Goal: Transaction & Acquisition: Obtain resource

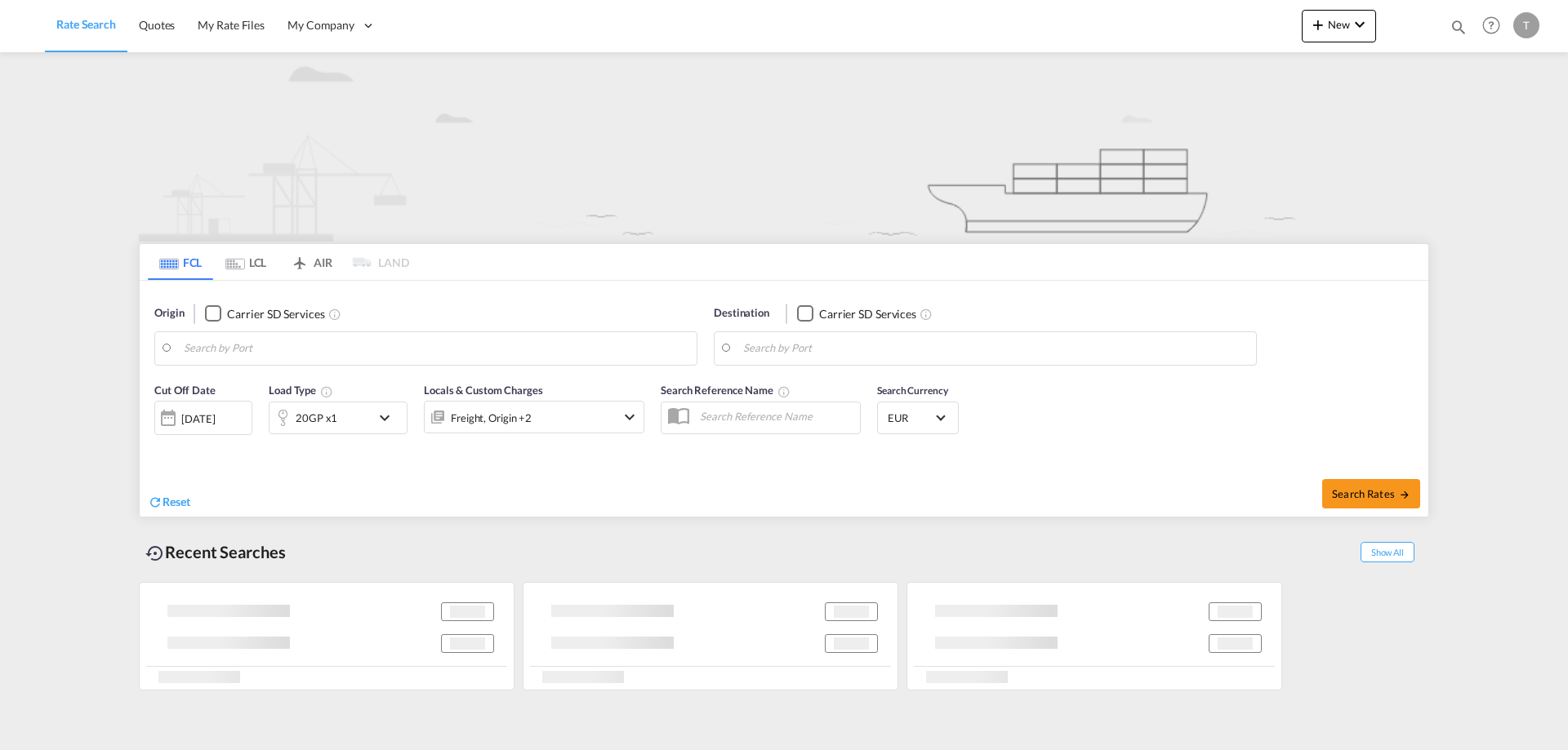
type input "[GEOGRAPHIC_DATA], [GEOGRAPHIC_DATA]"
type input "Tema, GHTEM"
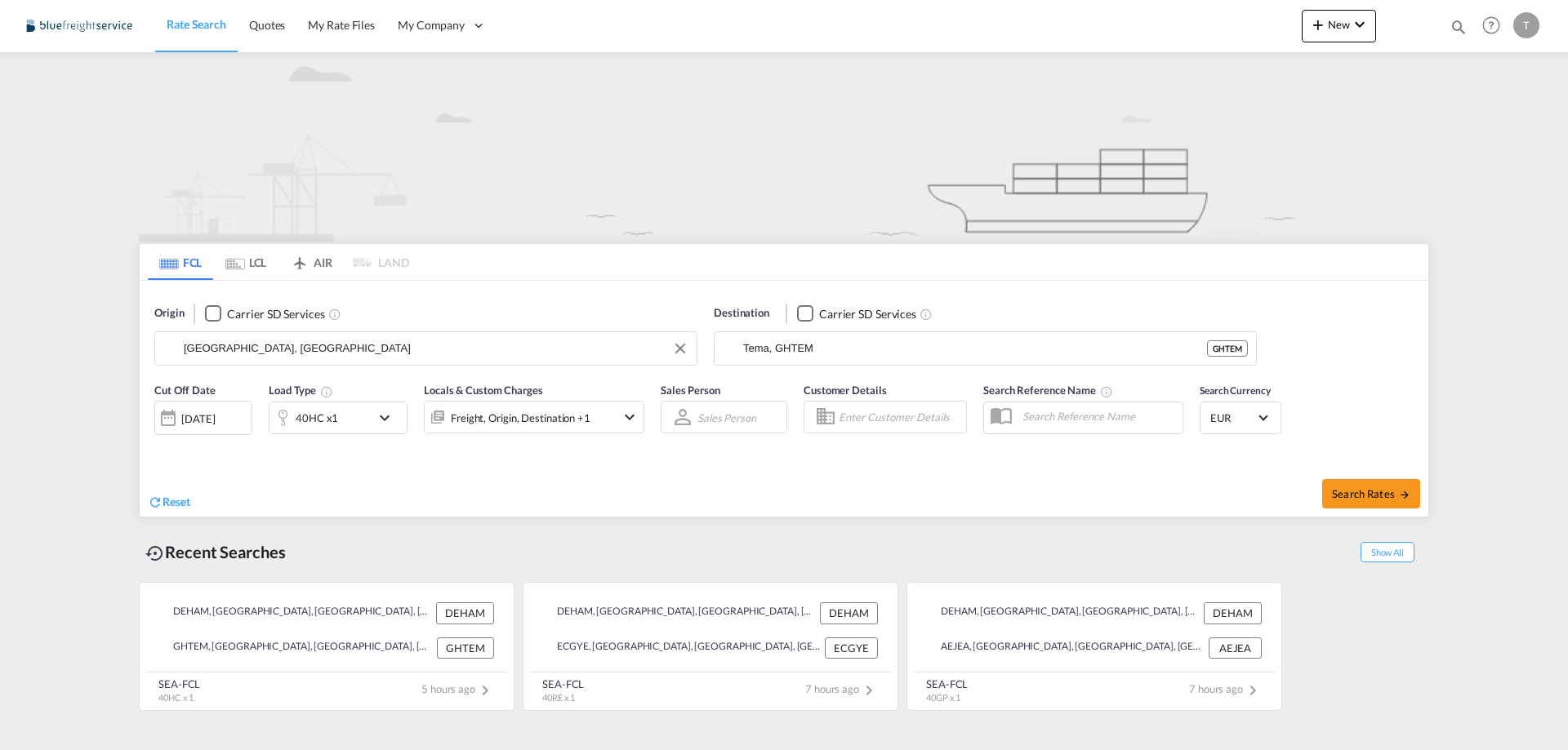
click at [392, 354] on input "[GEOGRAPHIC_DATA], [GEOGRAPHIC_DATA]" at bounding box center [435, 348] width 504 height 24
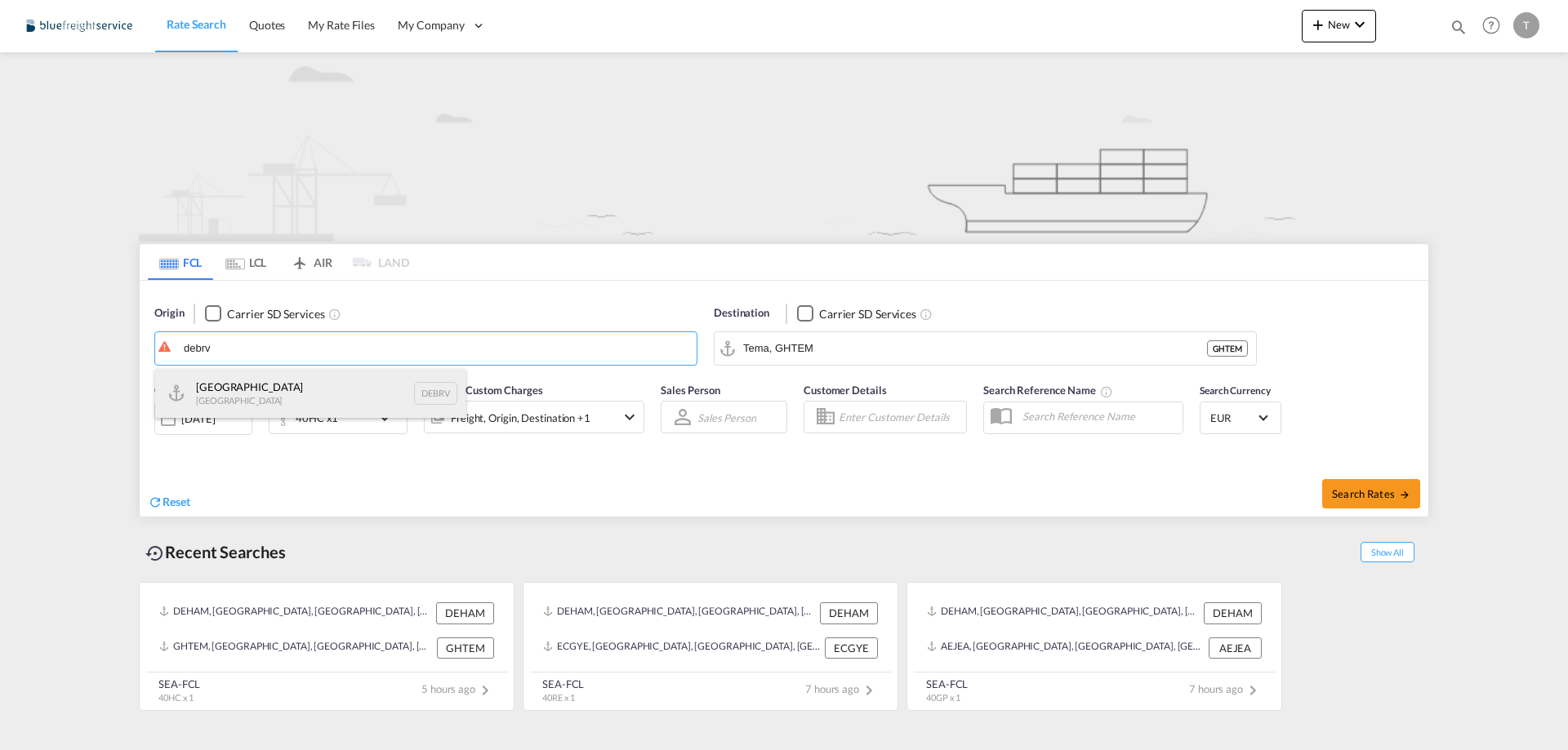
click at [323, 384] on div "[GEOGRAPHIC_DATA] [GEOGRAPHIC_DATA] DEBRV" at bounding box center [310, 393] width 310 height 49
type input "[GEOGRAPHIC_DATA], DEBRV"
click at [849, 351] on input "Tema, GHTEM" at bounding box center [995, 348] width 504 height 24
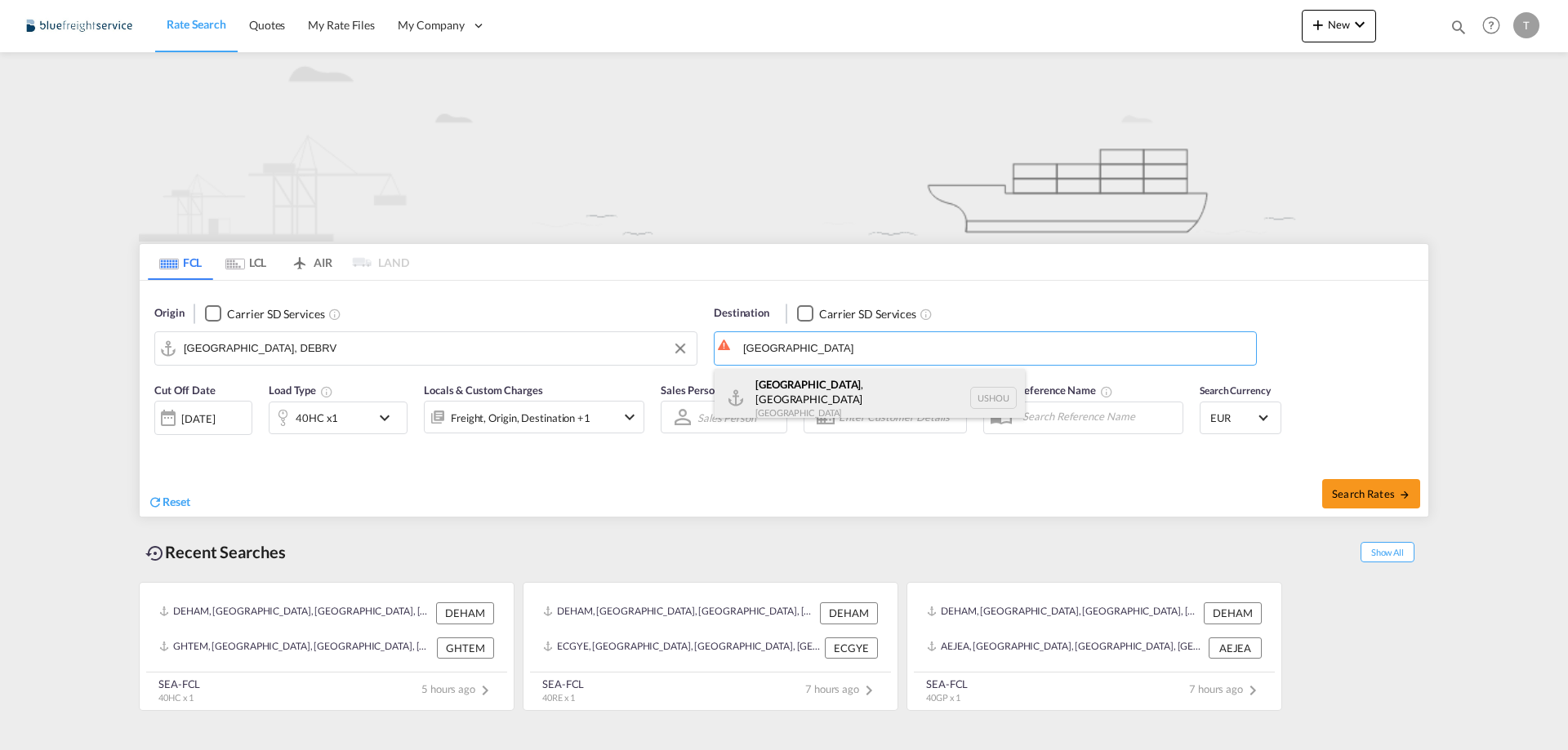
click at [843, 386] on div "[GEOGRAPHIC_DATA] , [GEOGRAPHIC_DATA] [GEOGRAPHIC_DATA] USHOU" at bounding box center [869, 398] width 310 height 59
type input "[GEOGRAPHIC_DATA], [GEOGRAPHIC_DATA], USHOU"
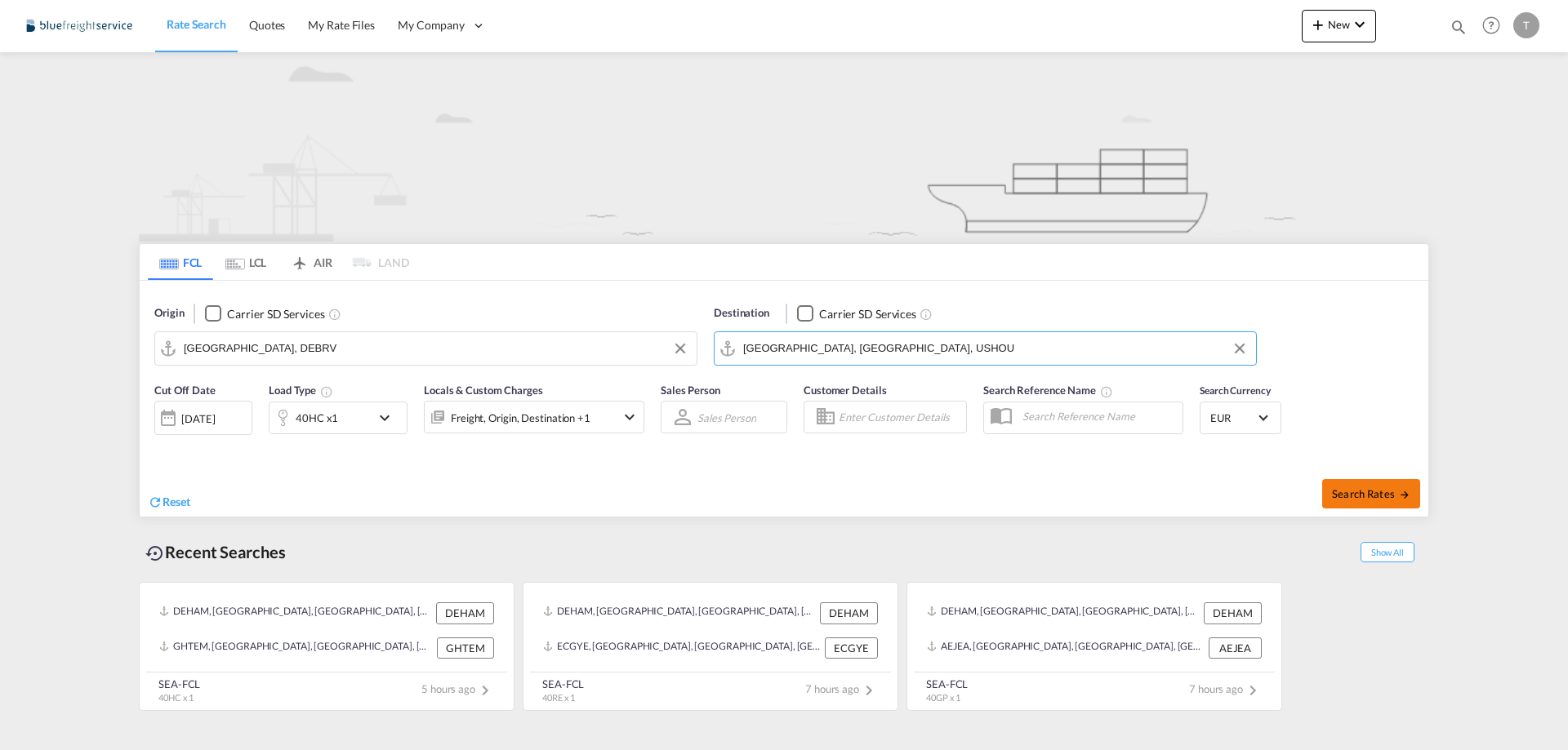
click at [1404, 487] on span "Search Rates" at bounding box center [1370, 494] width 78 height 13
type input "DEBRV to USHOU / [DATE]"
